Goal: Information Seeking & Learning: Learn about a topic

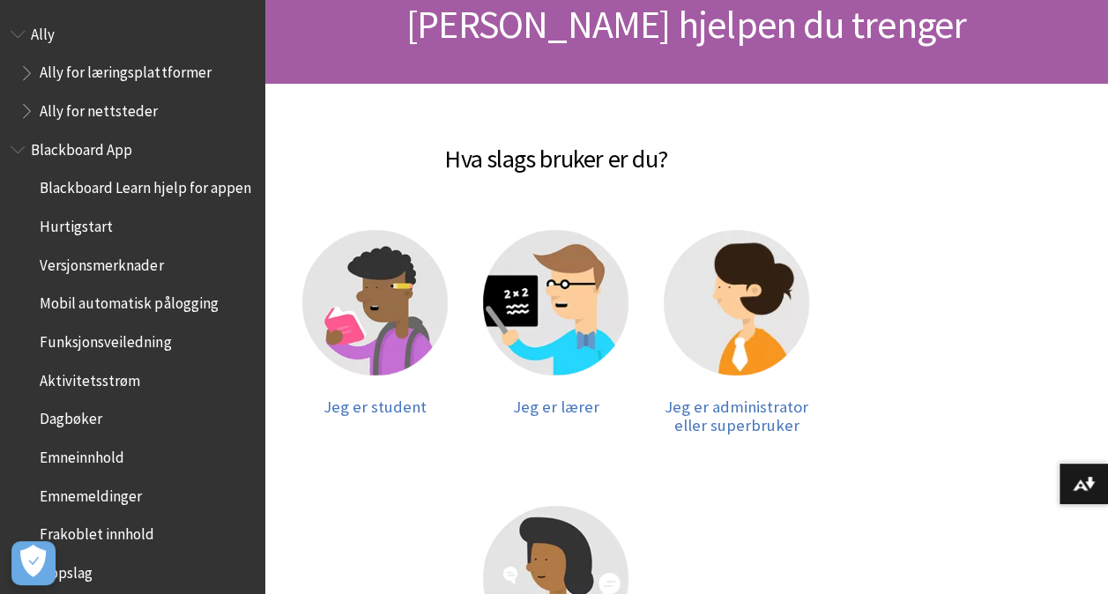
scroll to position [234, 0]
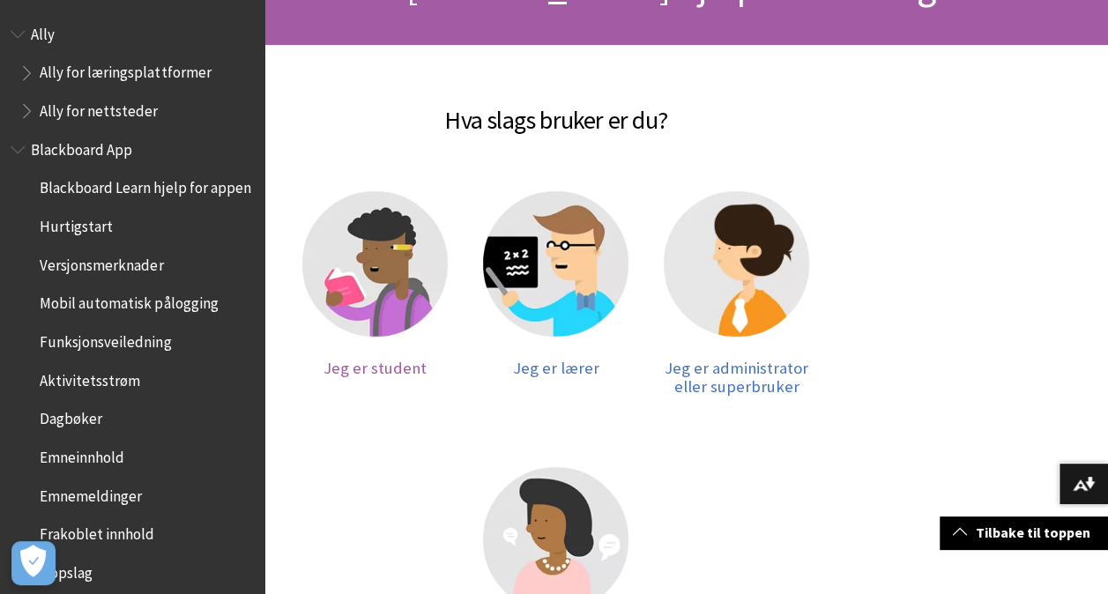
click at [371, 284] on img at bounding box center [374, 263] width 145 height 145
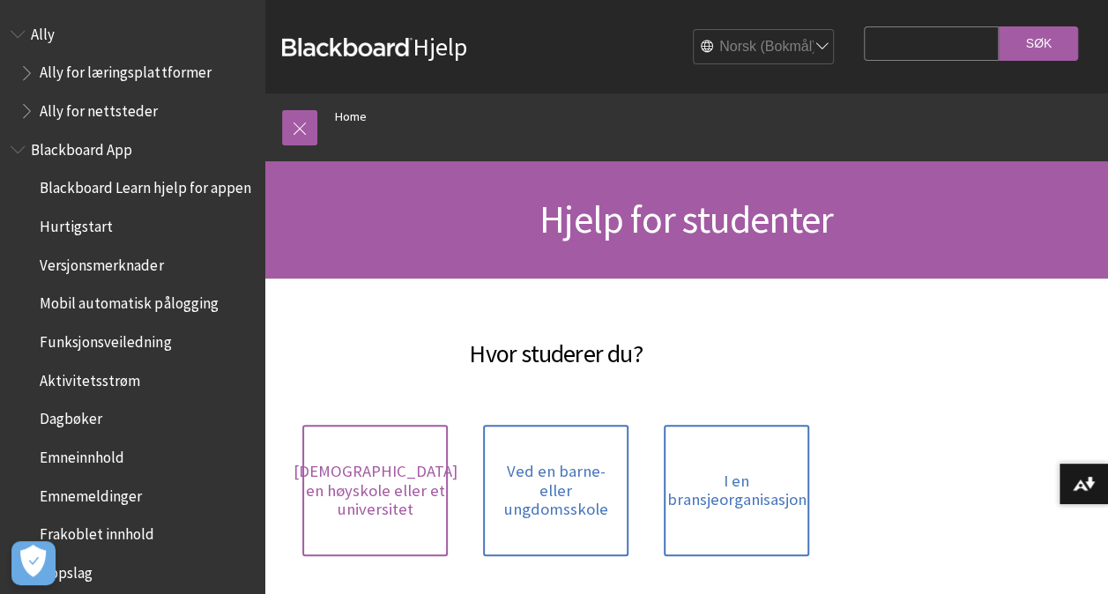
click at [354, 490] on span "[DEMOGRAPHIC_DATA] en høyskole eller et universitet" at bounding box center [376, 490] width 164 height 57
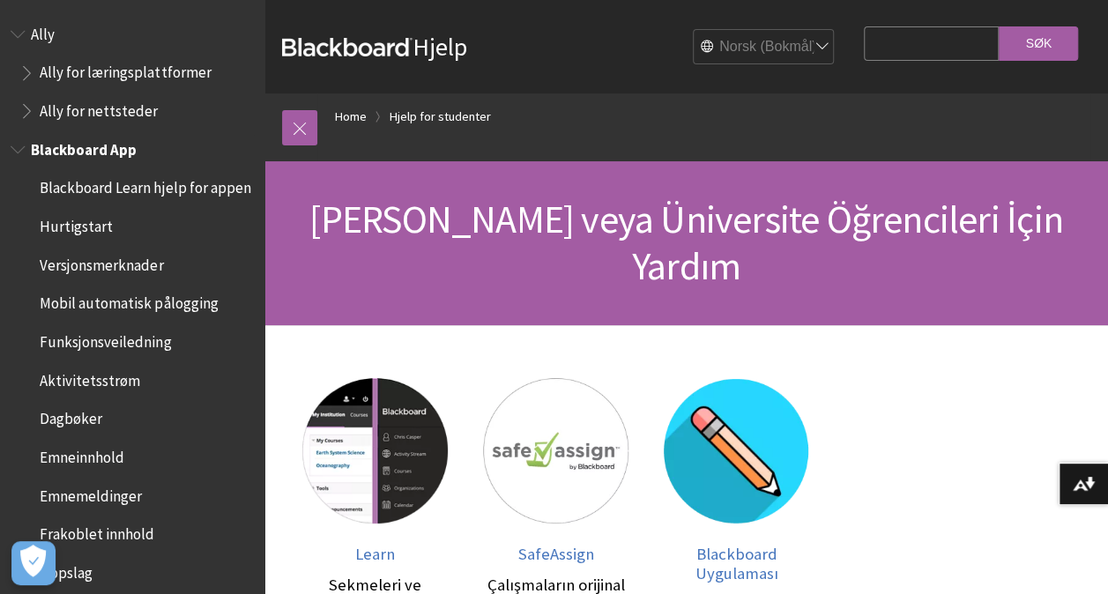
click at [74, 235] on span "Hurtigstart" at bounding box center [76, 224] width 73 height 24
click at [432, 116] on link "Hjelp for studenter" at bounding box center [440, 117] width 101 height 22
